Goal: Information Seeking & Learning: Learn about a topic

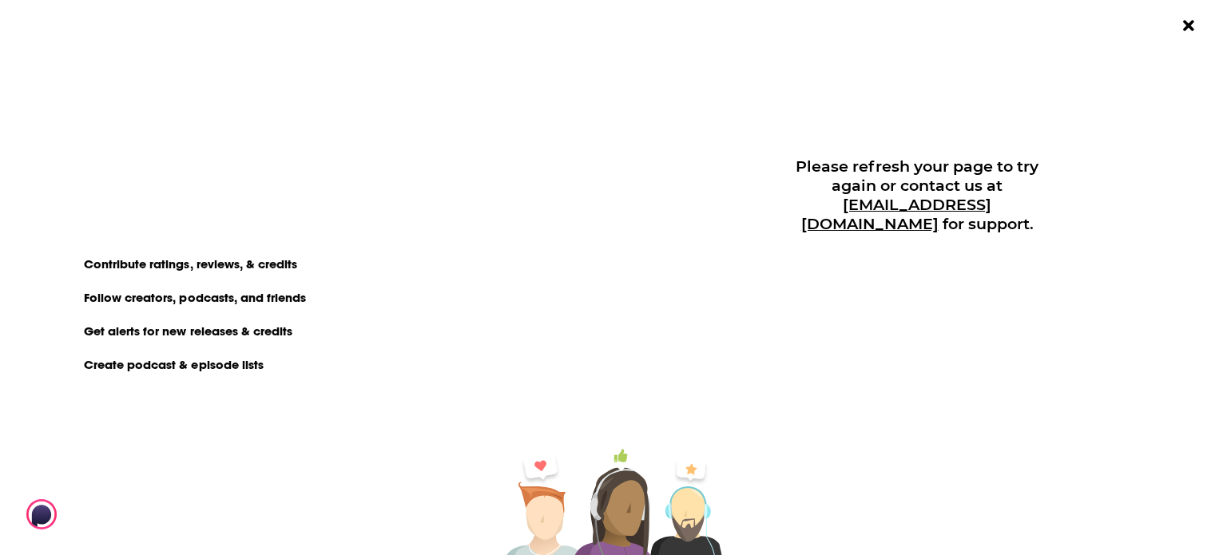
click at [310, 88] on div "You need to login or register to view this page." at bounding box center [256, 109] width 364 height 58
click at [125, 508] on img "Dialog" at bounding box center [102, 514] width 153 height 30
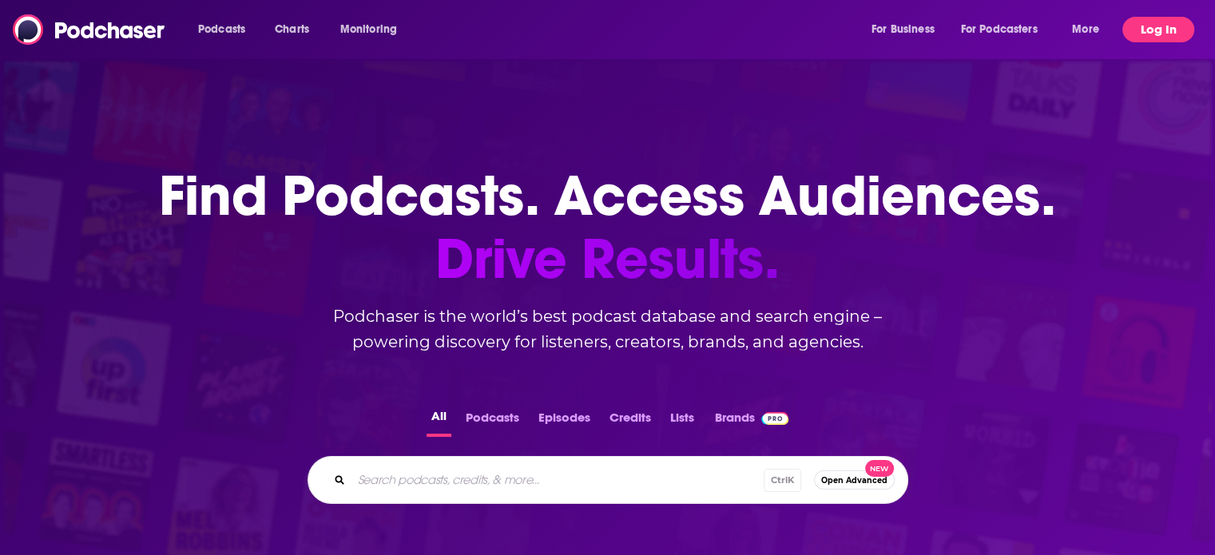
click at [1154, 32] on button "Log In" at bounding box center [1158, 30] width 72 height 26
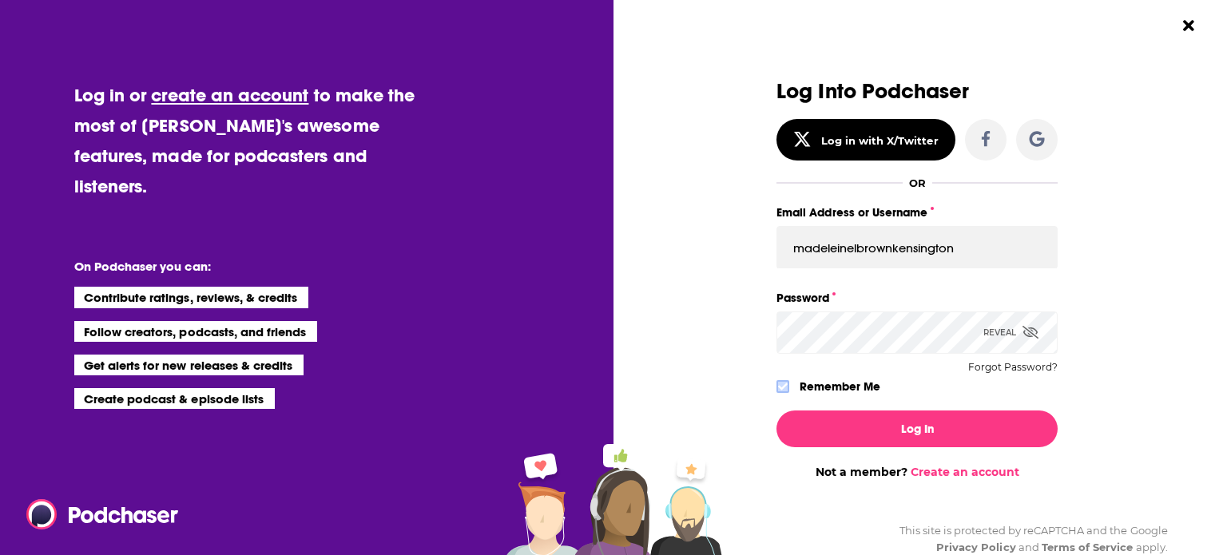
click at [778, 383] on icon "Dialog" at bounding box center [783, 387] width 10 height 10
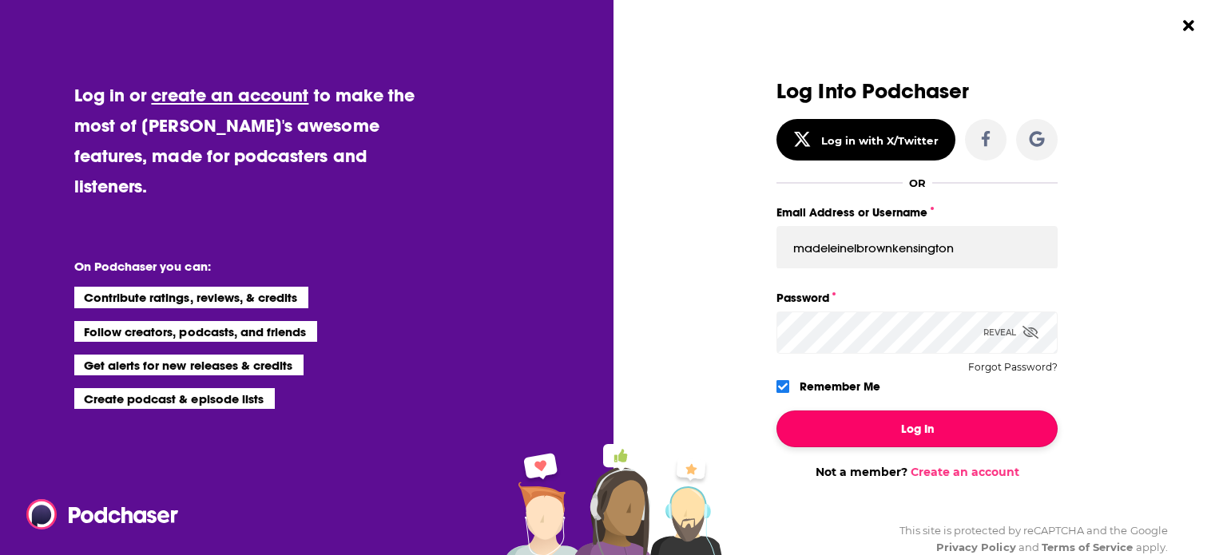
click at [853, 422] on button "Log In" at bounding box center [917, 429] width 281 height 37
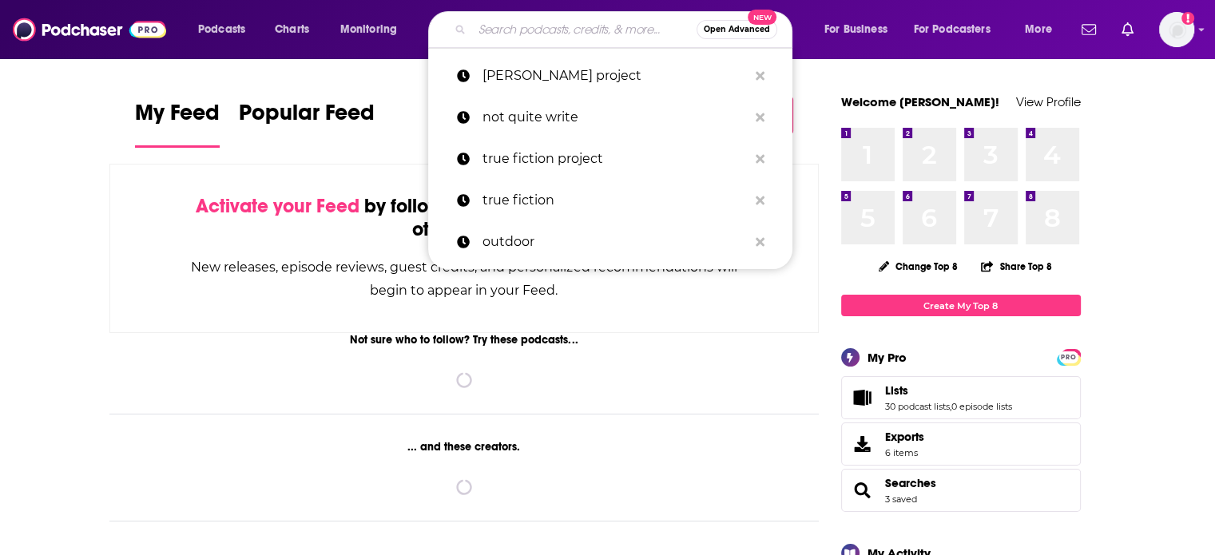
click at [529, 35] on input "Search podcasts, credits, & more..." at bounding box center [584, 30] width 224 height 26
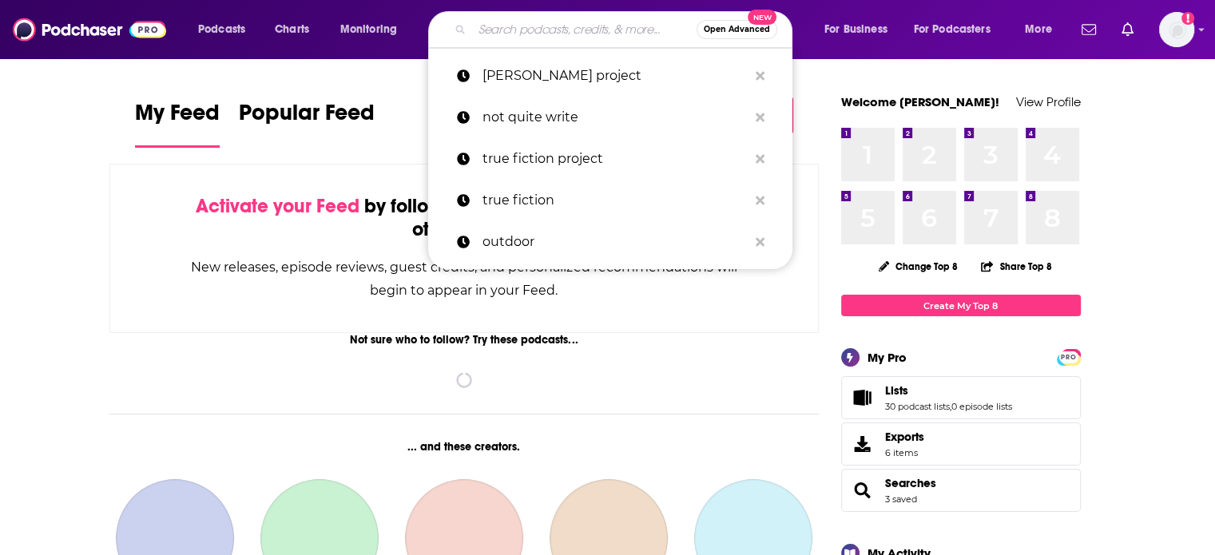
paste input "the currently reading podcast"
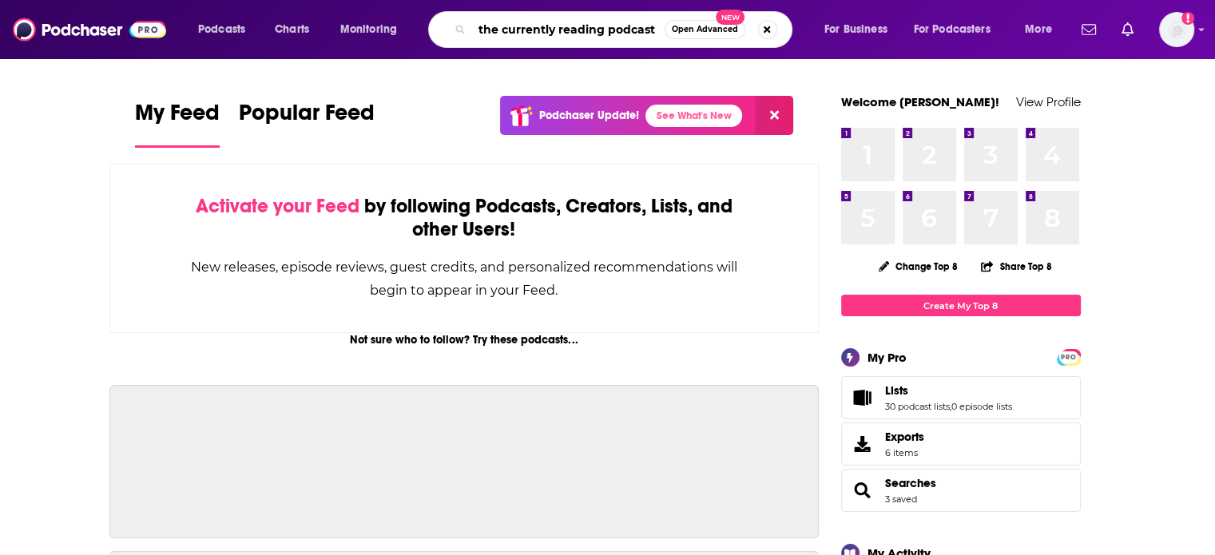
type input "the currently reading podcast"
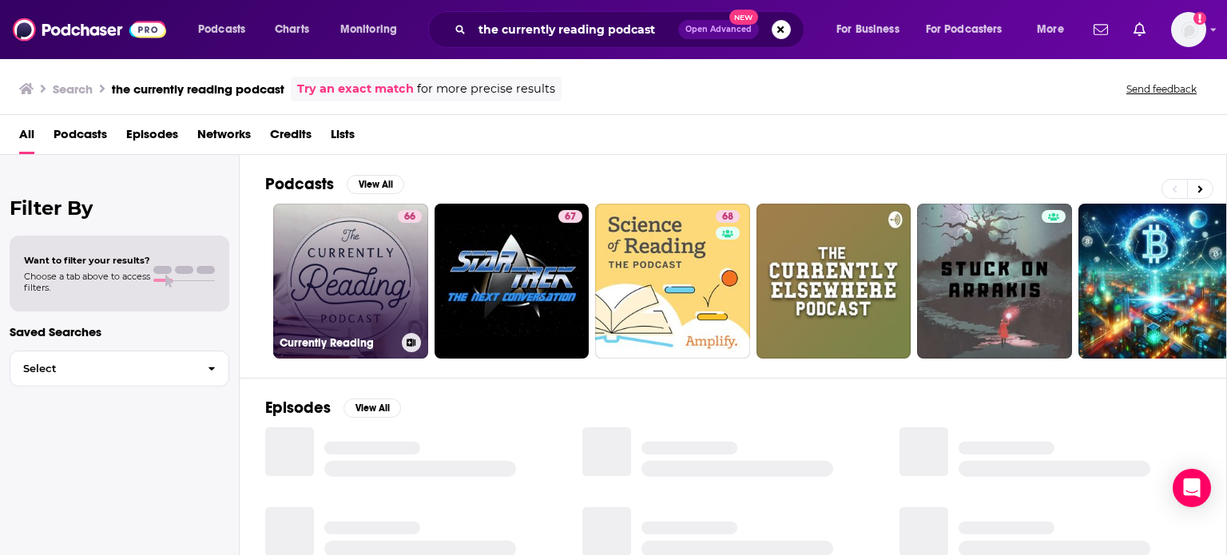
click at [355, 266] on link "66 Currently Reading" at bounding box center [350, 281] width 155 height 155
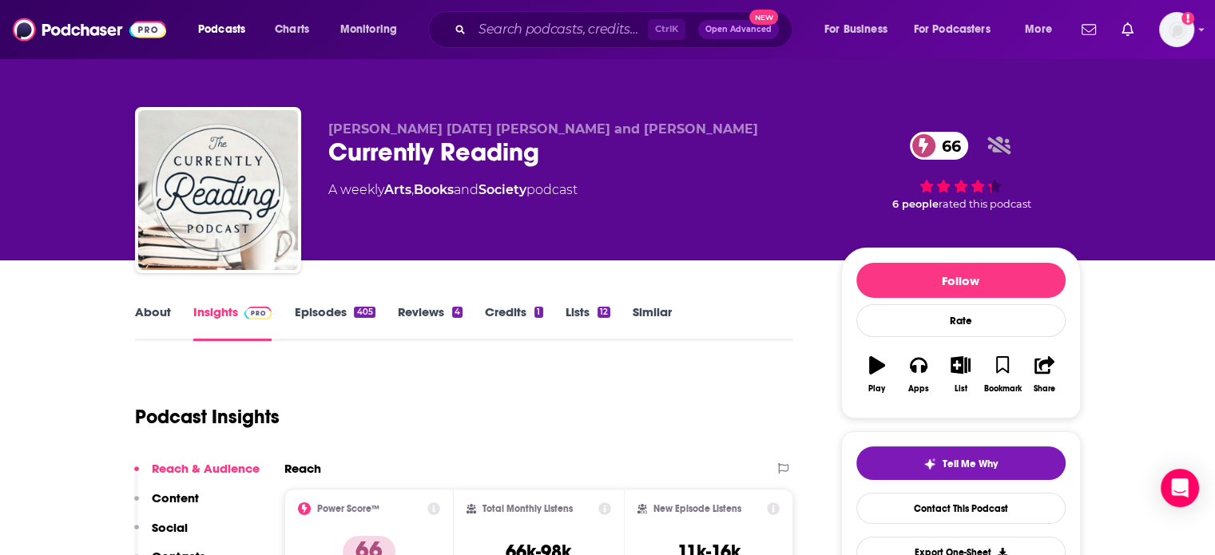
click at [150, 322] on link "About" at bounding box center [153, 322] width 36 height 37
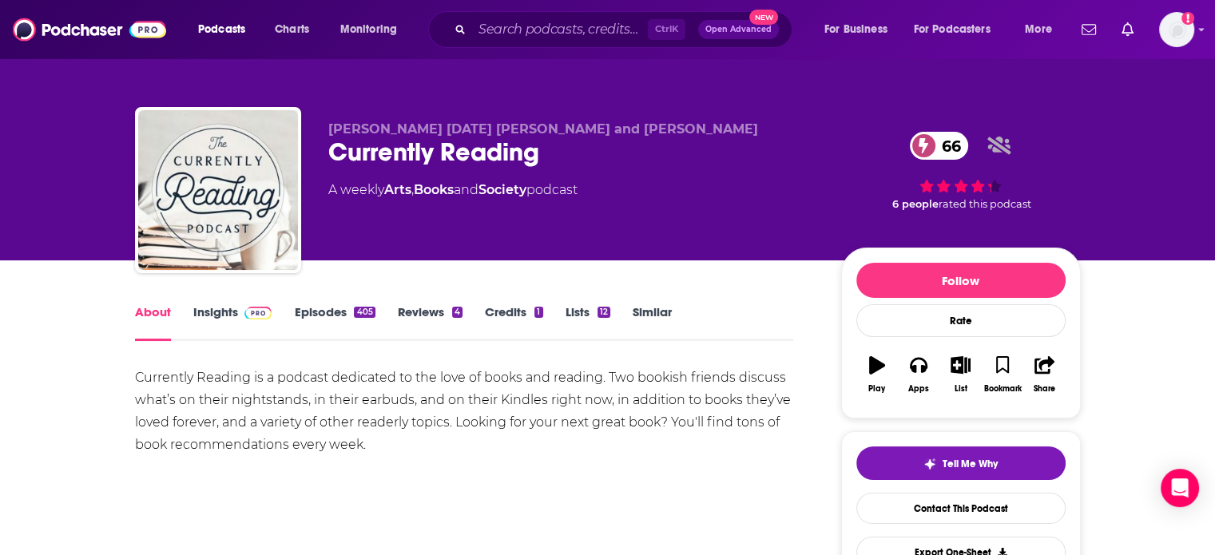
click at [355, 316] on div "405" at bounding box center [364, 312] width 21 height 11
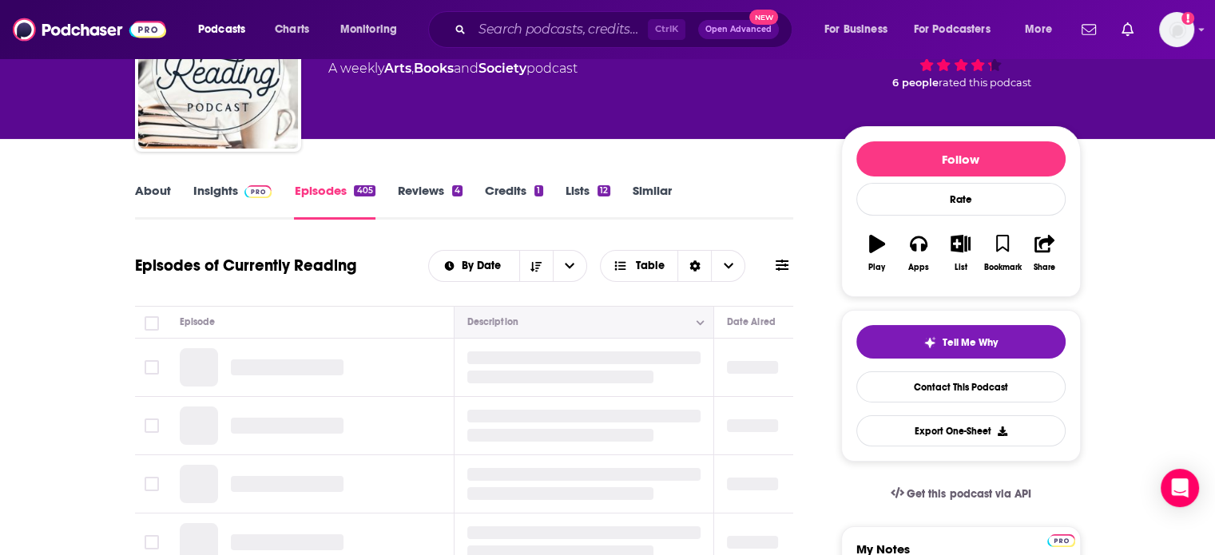
scroll to position [160, 0]
